Goal: Check status: Check status

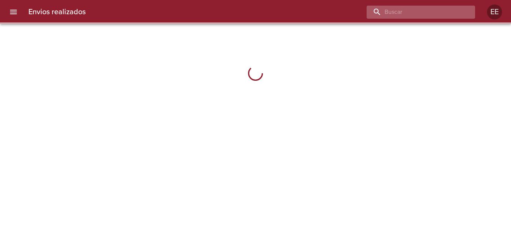
click at [425, 15] on input "buscar" at bounding box center [414, 12] width 96 height 13
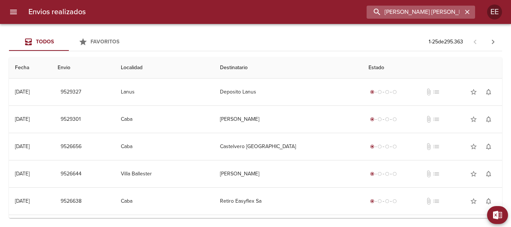
type input "[PERSON_NAME] [PERSON_NAME]"
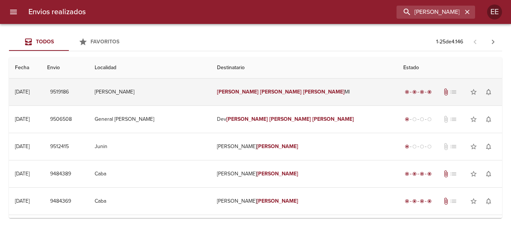
click at [269, 90] on em "[PERSON_NAME]" at bounding box center [281, 92] width 42 height 6
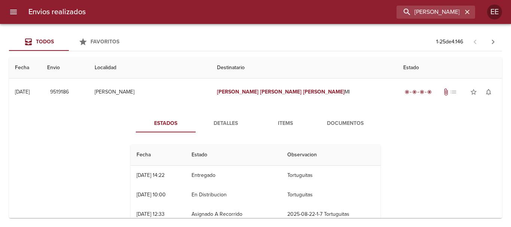
click at [230, 128] on span "Detalles" at bounding box center [225, 123] width 51 height 9
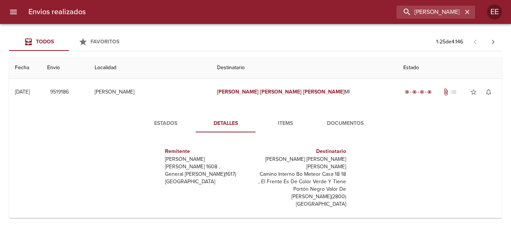
scroll to position [11, 0]
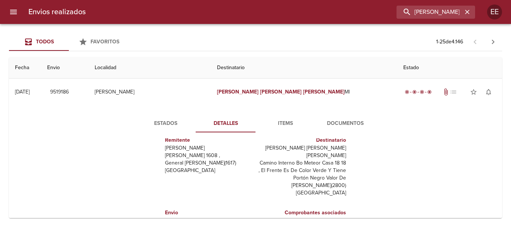
click at [288, 117] on button "Items" at bounding box center [285, 123] width 60 height 18
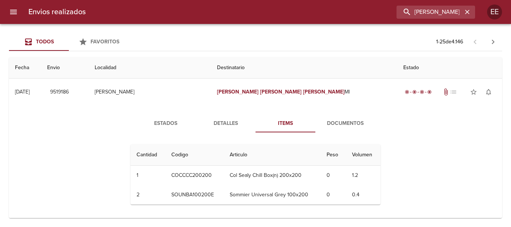
scroll to position [0, 0]
click at [338, 128] on span "Documentos" at bounding box center [345, 123] width 51 height 9
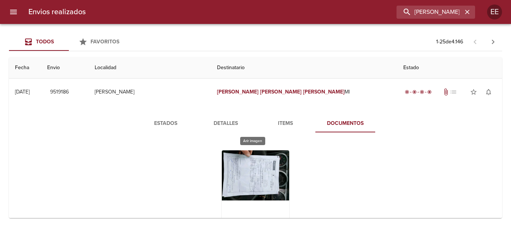
click at [254, 174] on div "Tabla de envíos del cliente" at bounding box center [255, 196] width 67 height 93
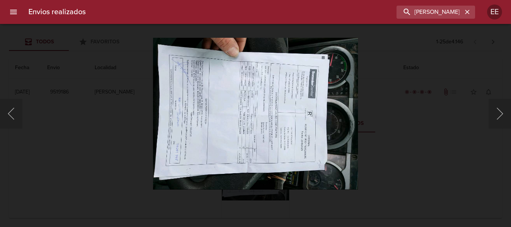
click at [253, 145] on img "Lightbox" at bounding box center [255, 113] width 205 height 152
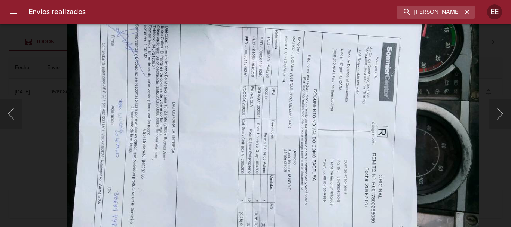
click at [238, 131] on img "Lightbox" at bounding box center [273, 132] width 412 height 306
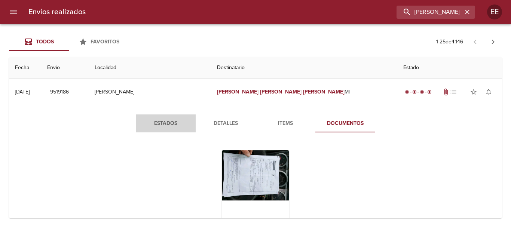
click at [178, 123] on span "Estados" at bounding box center [165, 123] width 51 height 9
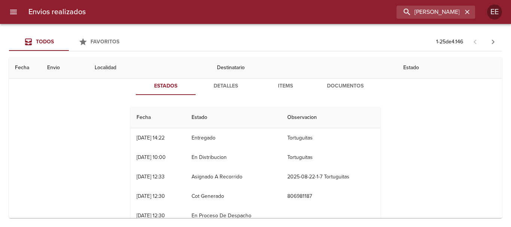
scroll to position [150, 0]
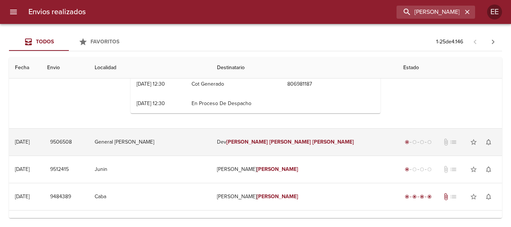
click at [279, 141] on em "[PERSON_NAME]" at bounding box center [290, 142] width 42 height 6
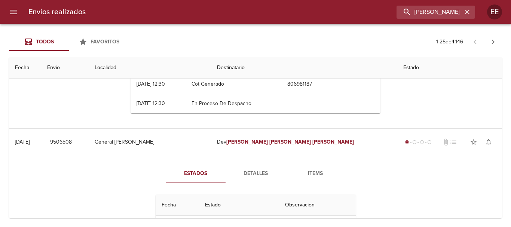
scroll to position [187, 0]
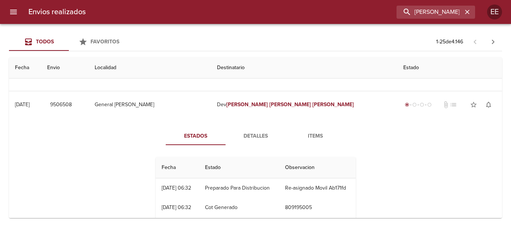
click at [245, 137] on span "Detalles" at bounding box center [255, 136] width 51 height 9
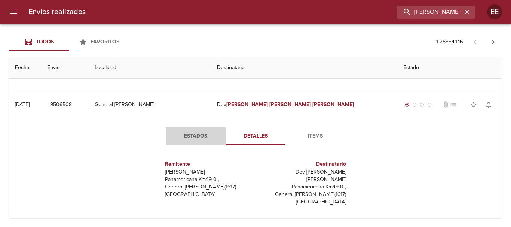
click at [199, 128] on button "Estados" at bounding box center [196, 136] width 60 height 18
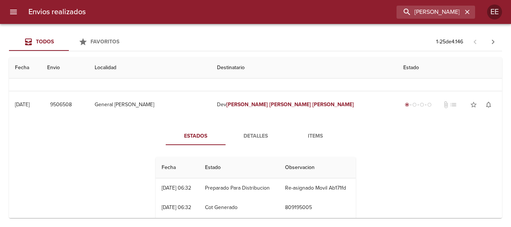
click at [313, 144] on button "Items" at bounding box center [315, 136] width 60 height 18
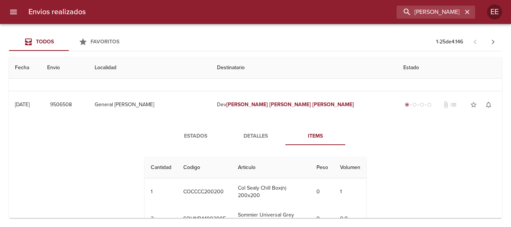
click at [248, 136] on span "Detalles" at bounding box center [255, 136] width 51 height 9
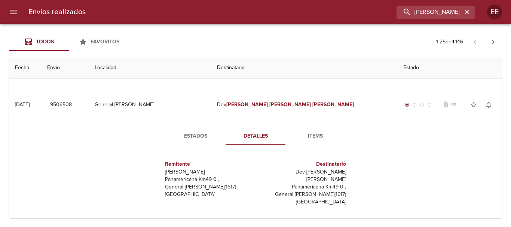
scroll to position [19, 0]
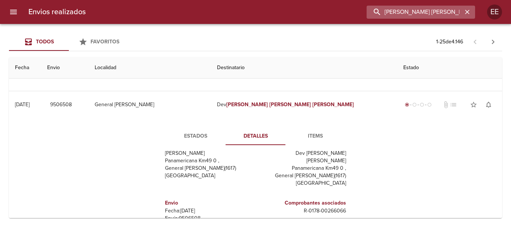
drag, startPoint x: 422, startPoint y: 7, endPoint x: 444, endPoint y: 12, distance: 22.5
click at [422, 8] on input "[PERSON_NAME] [PERSON_NAME]" at bounding box center [414, 12] width 96 height 13
click at [468, 11] on icon "button" at bounding box center [467, 12] width 4 height 4
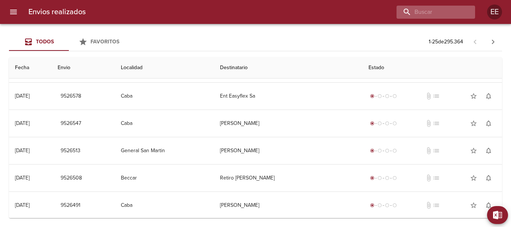
scroll to position [0, 0]
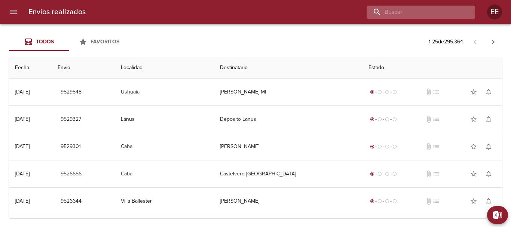
click at [419, 15] on input "buscar" at bounding box center [414, 12] width 96 height 13
type input "[PERSON_NAME] [PERSON_NAME]"
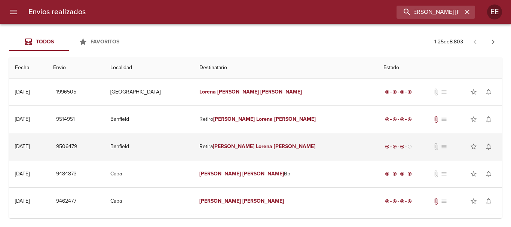
scroll to position [0, 0]
click at [228, 148] on em "[PERSON_NAME]" at bounding box center [234, 146] width 42 height 6
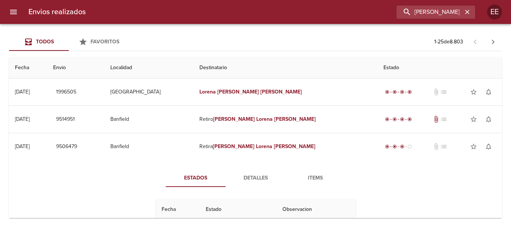
scroll to position [37, 0]
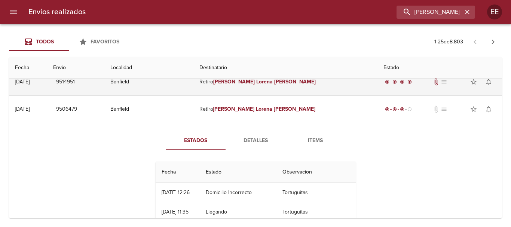
click at [256, 80] on em "Lorena" at bounding box center [264, 82] width 16 height 6
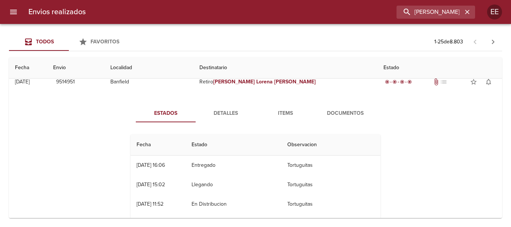
click at [220, 113] on span "Detalles" at bounding box center [225, 113] width 51 height 9
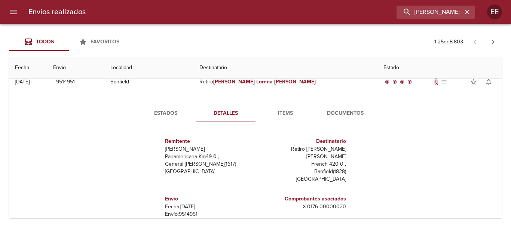
click at [285, 109] on span "Items" at bounding box center [285, 113] width 51 height 9
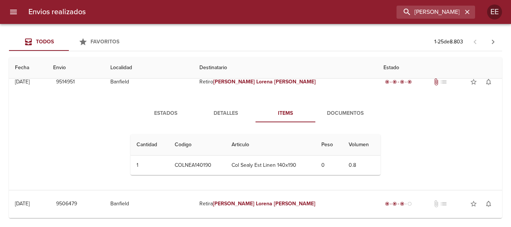
click at [345, 113] on span "Documentos" at bounding box center [345, 113] width 51 height 9
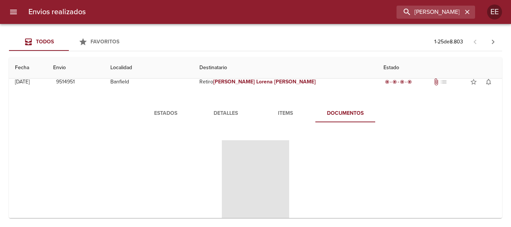
scroll to position [75, 0]
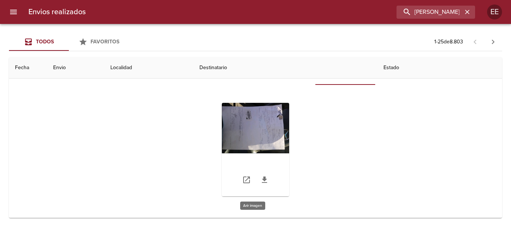
click at [269, 133] on div "Tabla de envíos del cliente" at bounding box center [255, 149] width 67 height 93
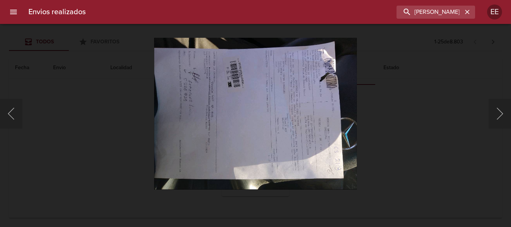
click at [244, 123] on img "Lightbox" at bounding box center [255, 113] width 203 height 152
click at [244, 124] on img "Lightbox" at bounding box center [255, 113] width 203 height 152
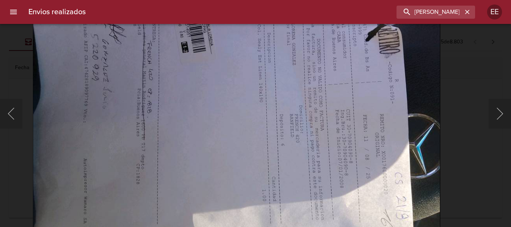
click at [340, 134] on img "Lightbox" at bounding box center [236, 106] width 407 height 306
